Goal: Navigation & Orientation: Find specific page/section

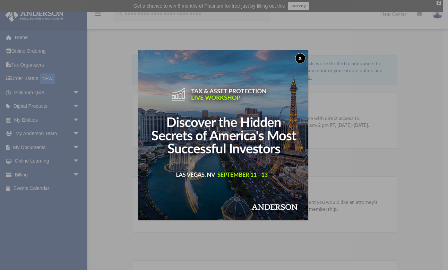
click at [86, 87] on div "x" at bounding box center [224, 135] width 448 height 270
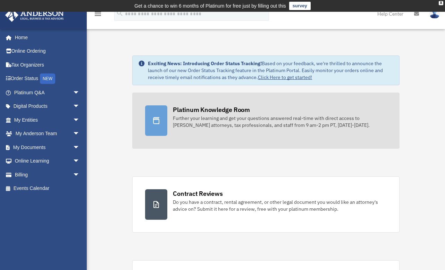
click at [199, 110] on div "Platinum Knowledge Room" at bounding box center [211, 109] width 77 height 9
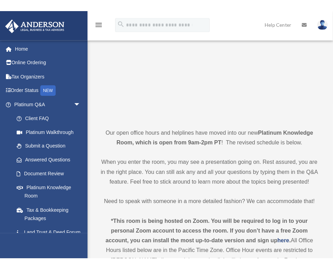
scroll to position [83, 0]
